Goal: Information Seeking & Learning: Learn about a topic

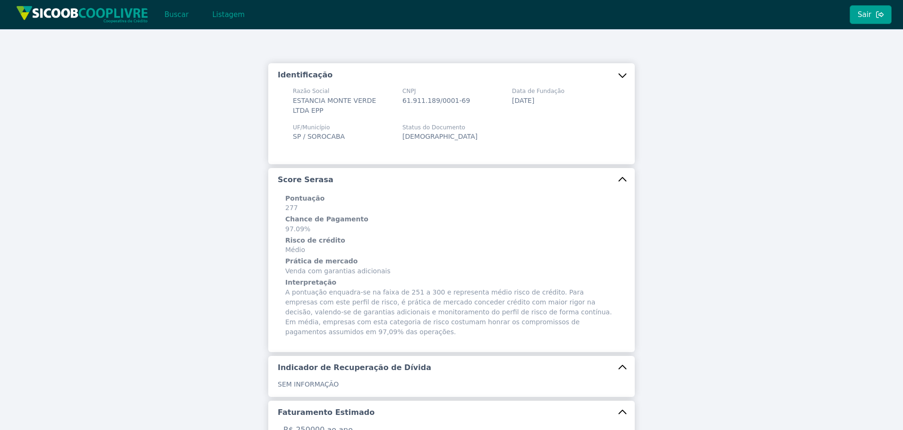
scroll to position [297, 0]
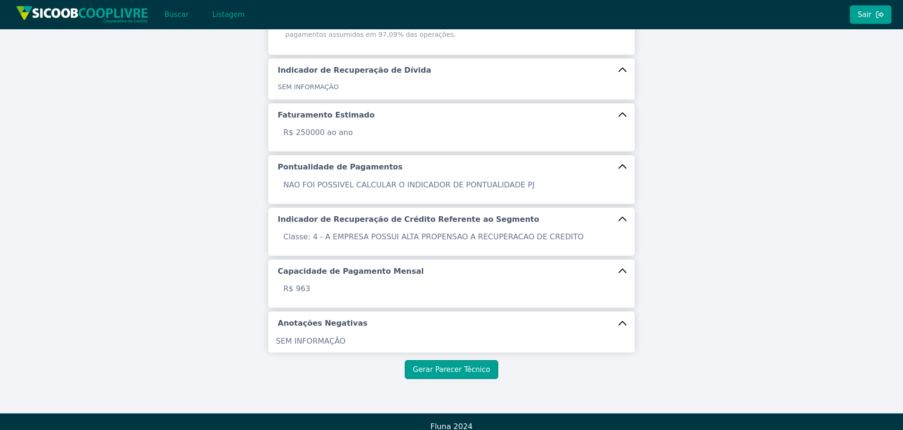
click at [204, 206] on div "Identificação Razão Social ESTANCIA MONTE VERDE LTDA EPP CNPJ 61.911.189/0001-6…" at bounding box center [451, 59] width 567 height 587
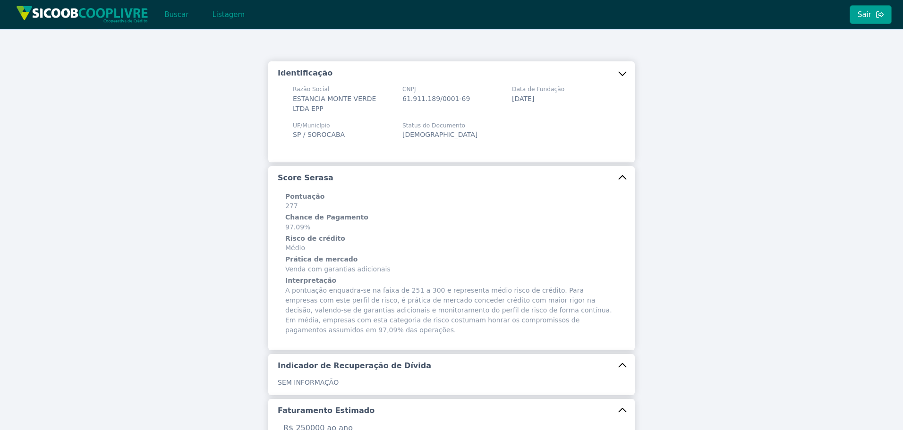
scroll to position [0, 0]
click at [172, 11] on button "Buscar" at bounding box center [176, 14] width 40 height 19
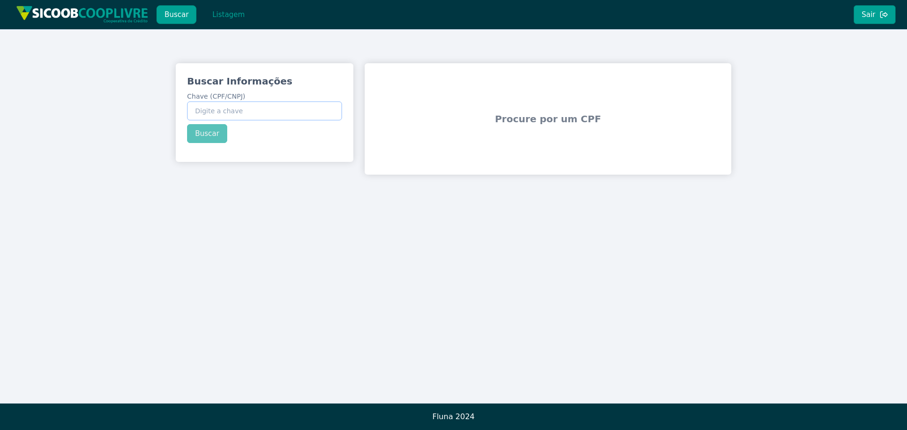
click at [238, 106] on input "Chave (CPF/CNPJ)" at bounding box center [264, 111] width 155 height 19
paste input "415.509.738-94"
type input "415.509.738-94"
click at [218, 133] on div "Buscar Informações Chave (CPF/CNPJ) 415.509.738-94 Buscar" at bounding box center [265, 108] width 178 height 91
click at [214, 138] on button "Buscar" at bounding box center [207, 133] width 40 height 19
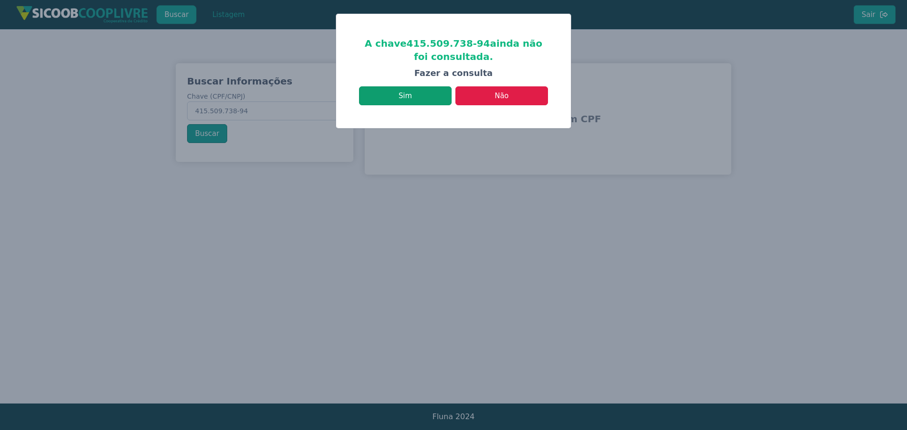
click at [433, 98] on button "Sim" at bounding box center [405, 95] width 93 height 19
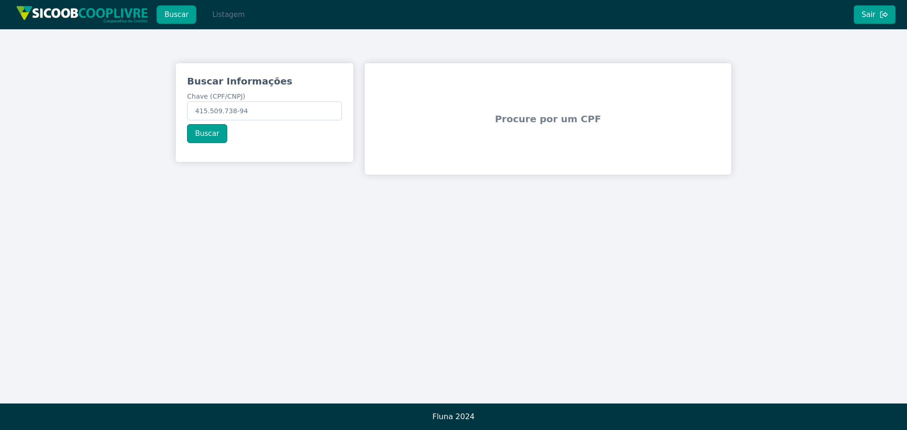
click at [227, 19] on button "Listagem" at bounding box center [228, 14] width 49 height 19
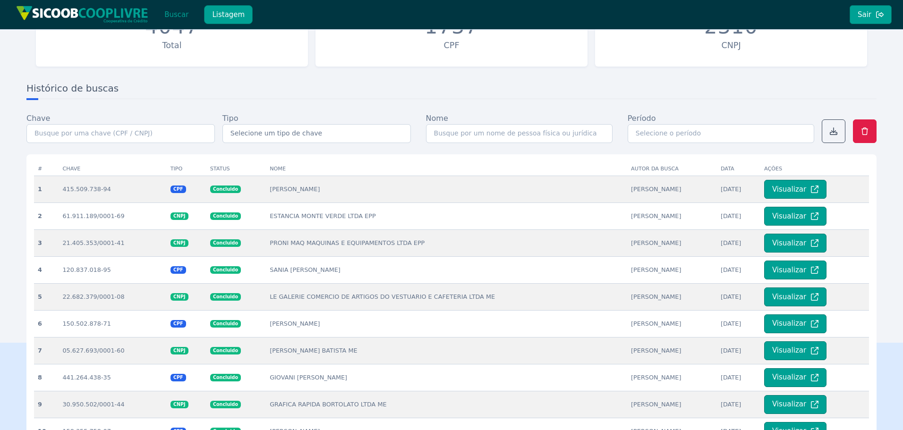
scroll to position [94, 0]
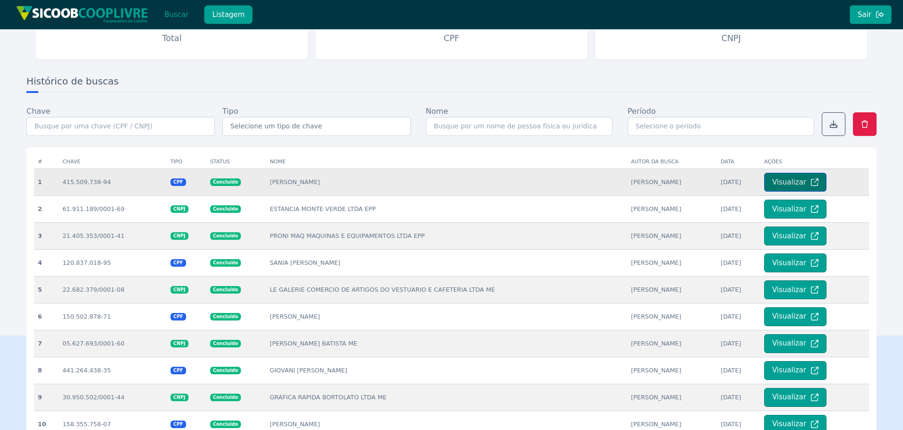
click at [797, 183] on button "Visualizar" at bounding box center [795, 182] width 62 height 19
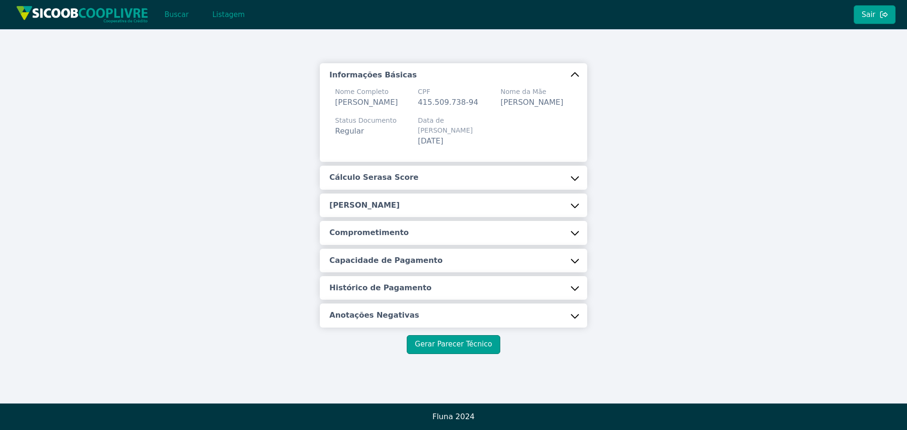
click at [493, 189] on button "Cálculo Serasa Score" at bounding box center [453, 178] width 267 height 24
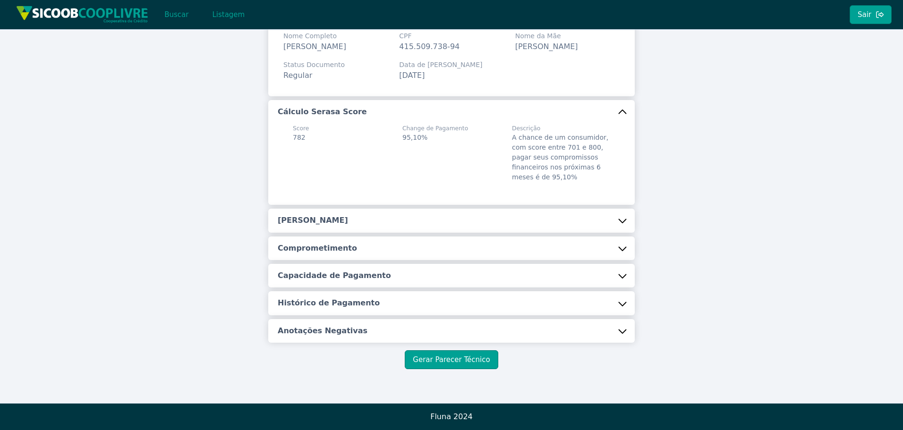
click at [368, 226] on button "[PERSON_NAME]" at bounding box center [451, 221] width 366 height 24
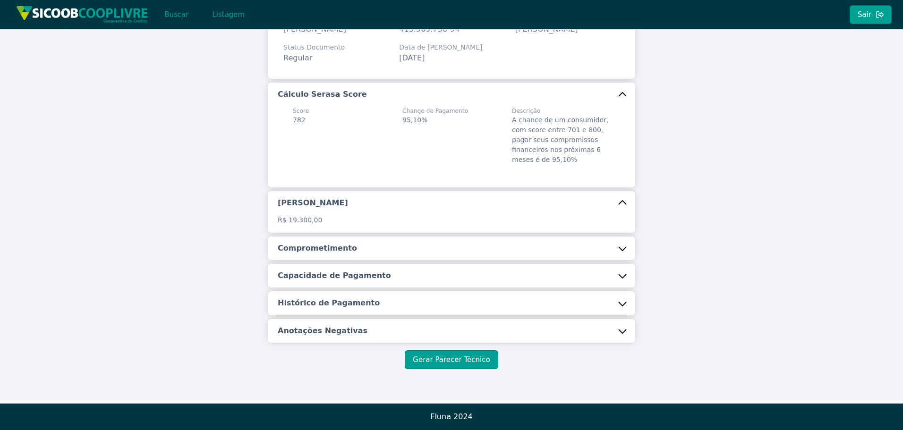
scroll to position [85, 0]
click at [338, 247] on h5 "Comprometimento" at bounding box center [317, 248] width 79 height 10
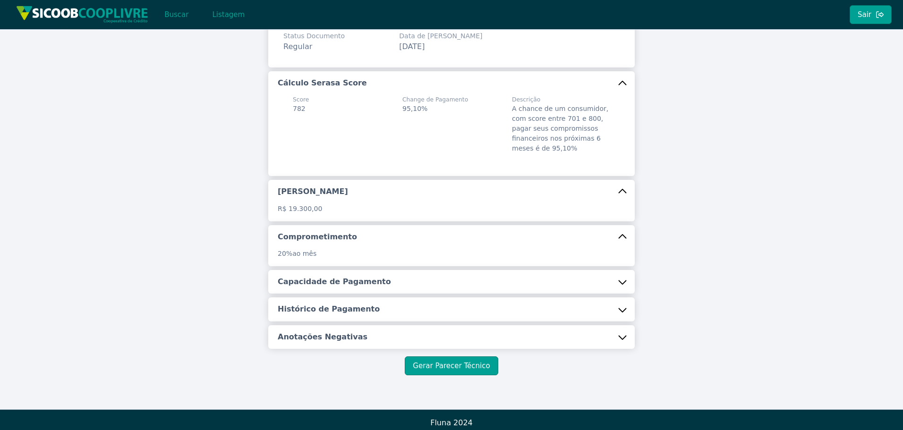
click at [359, 287] on h5 "Capacidade de Pagamento" at bounding box center [334, 282] width 113 height 10
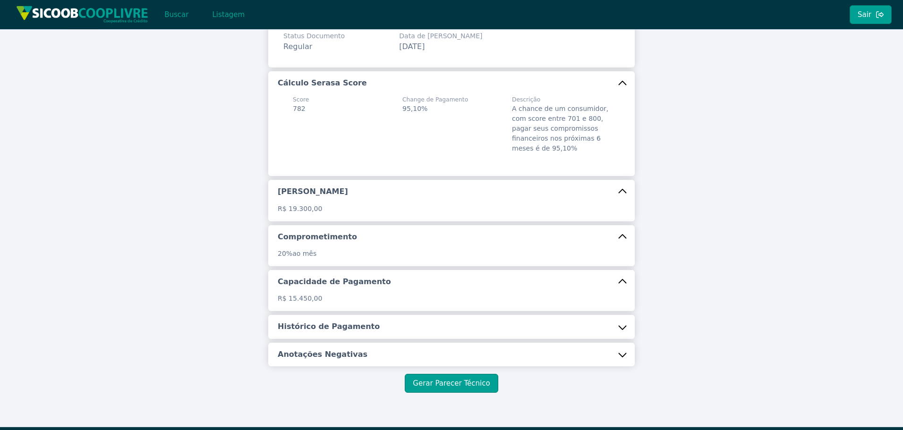
click at [333, 352] on div "Informações Básicas Nome Completo [PERSON_NAME] CPF 415.509.738-94 Nome da Mãe …" at bounding box center [451, 173] width 366 height 388
click at [333, 356] on button "Anotações Negativas" at bounding box center [451, 355] width 366 height 24
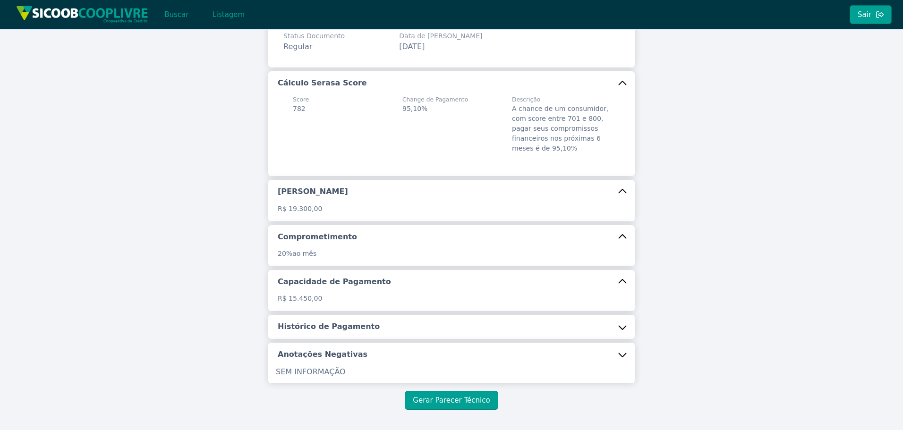
click at [341, 332] on h5 "Histórico de Pagamento" at bounding box center [329, 327] width 102 height 10
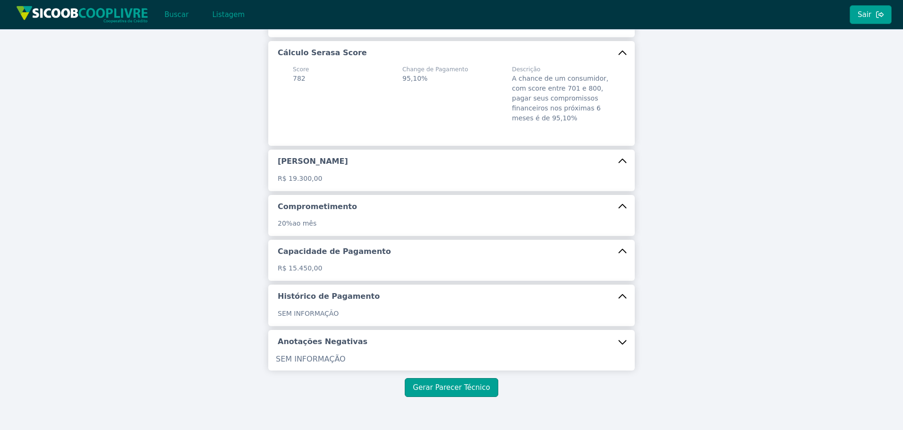
scroll to position [154, 0]
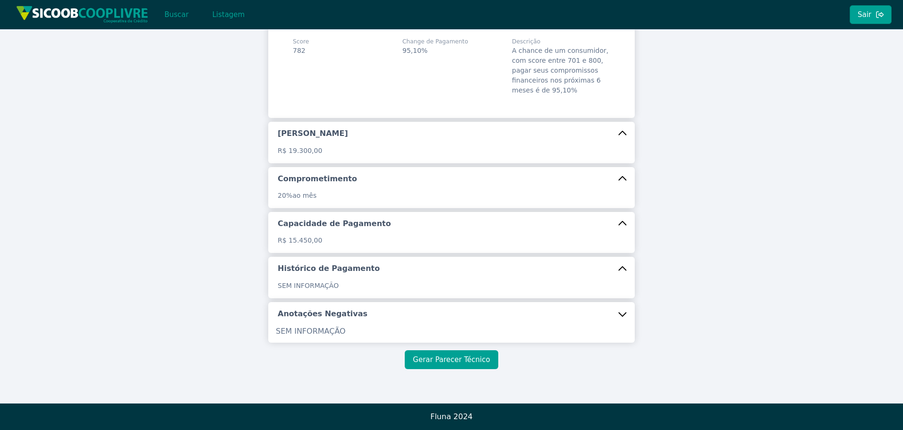
click at [437, 363] on button "Gerar Parecer Técnico" at bounding box center [451, 359] width 93 height 19
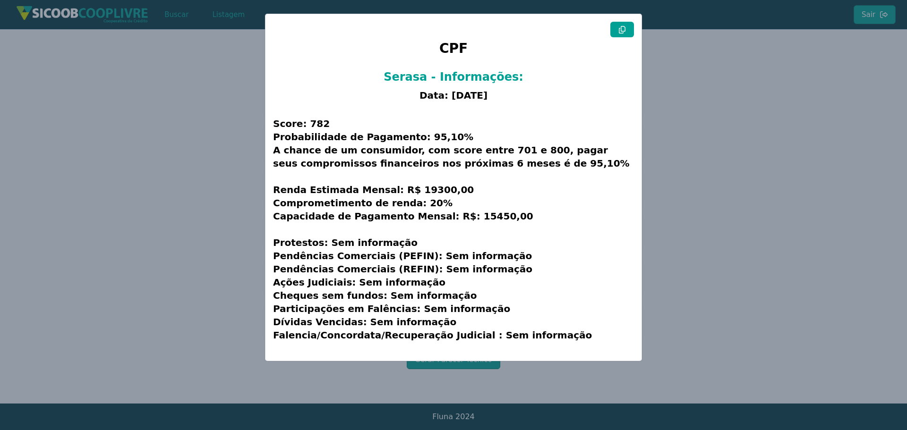
click at [633, 28] on button at bounding box center [622, 30] width 24 height 16
click at [621, 31] on icon at bounding box center [622, 30] width 8 height 8
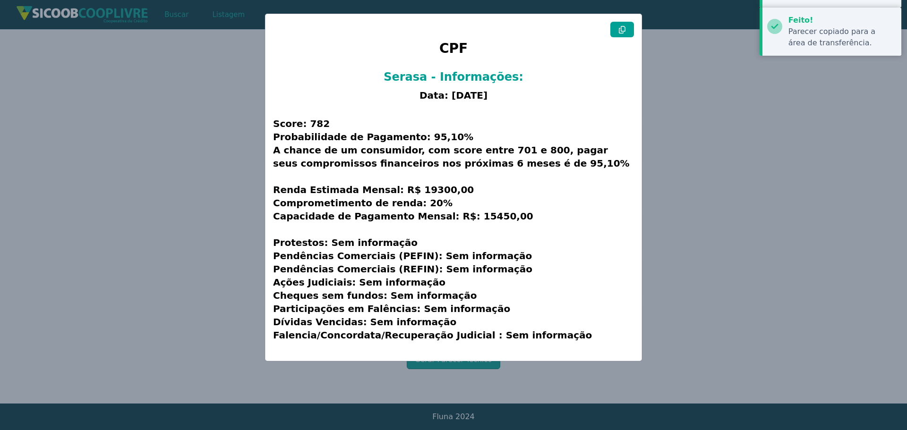
click at [621, 31] on icon at bounding box center [622, 30] width 8 height 8
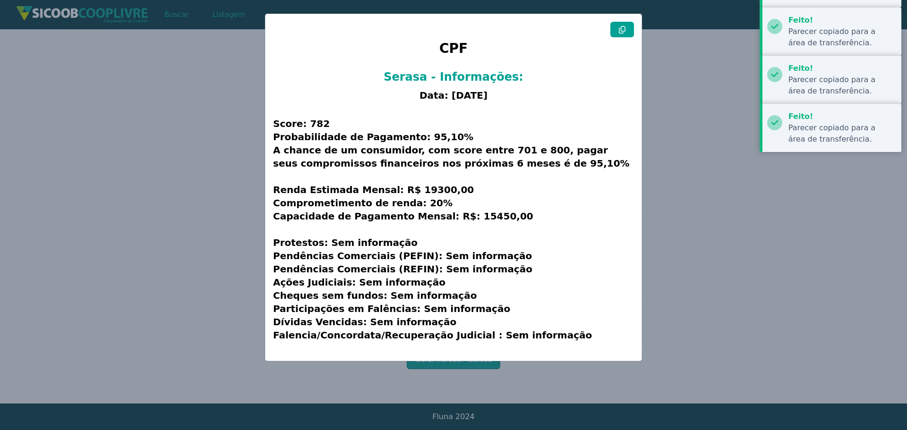
click at [20, 188] on modal-container "CPF Serasa - Informações: Data: [DATE] Score: 782 Probabilidade de Pagamento: 9…" at bounding box center [453, 215] width 907 height 430
